Goal: Find contact information: Find contact information

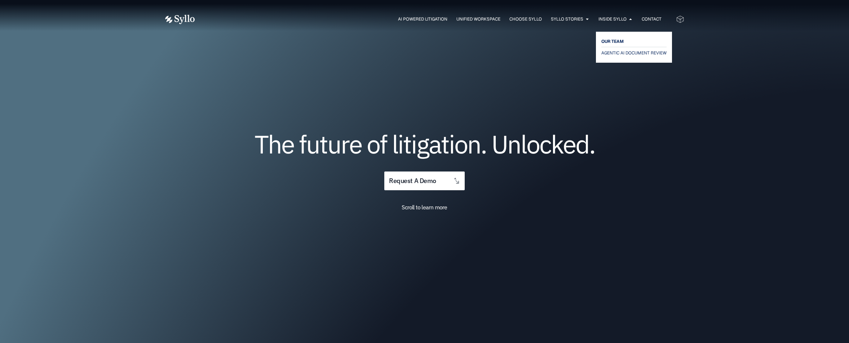
click at [615, 41] on span "OUR TEAM" at bounding box center [612, 41] width 22 height 9
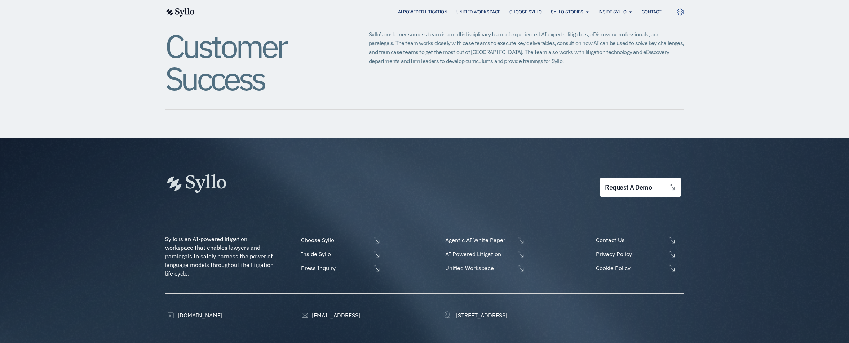
scroll to position [882, 0]
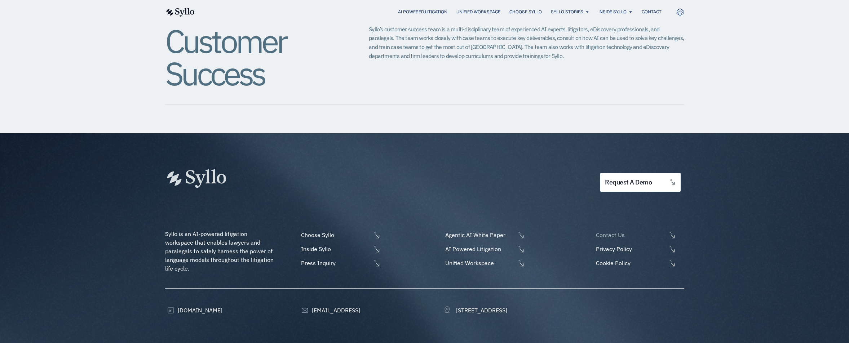
click at [625, 231] on span "Contact Us" at bounding box center [630, 235] width 72 height 9
